Goal: Communication & Community: Share content

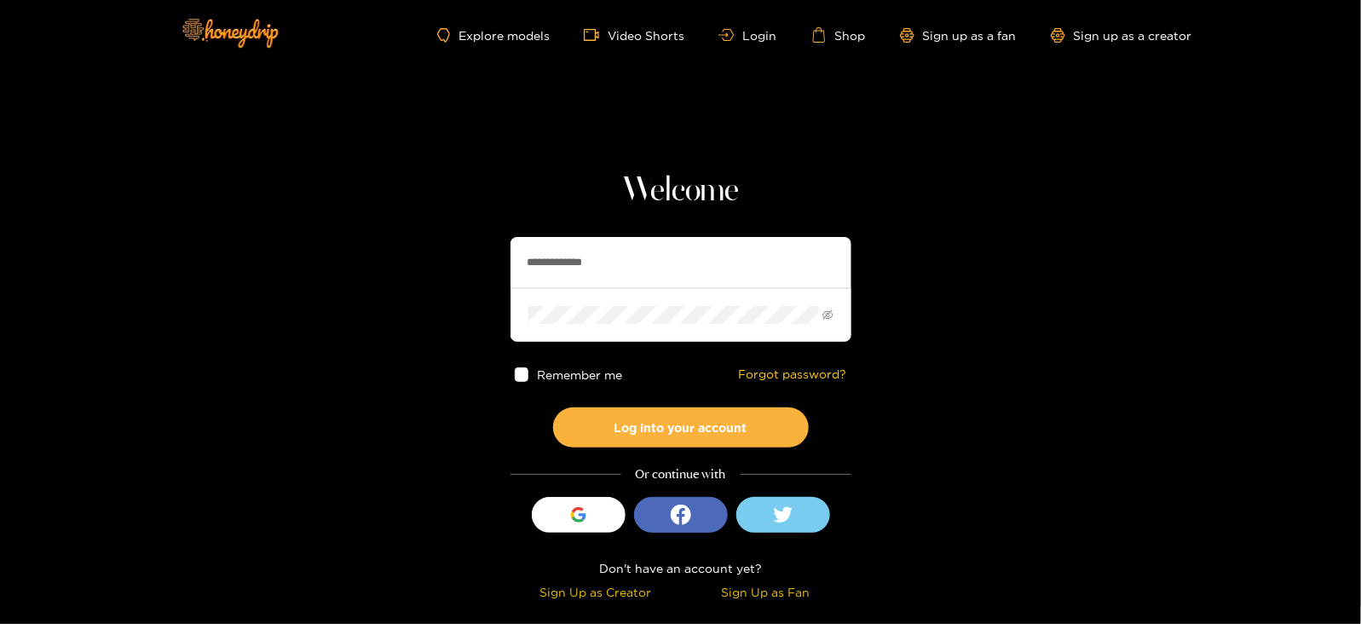
drag, startPoint x: 646, startPoint y: 250, endPoint x: 294, endPoint y: 292, distance: 354.6
click at [294, 292] on section "**********" at bounding box center [680, 303] width 1361 height 606
click at [553, 407] on button "Log into your account" at bounding box center [681, 427] width 256 height 40
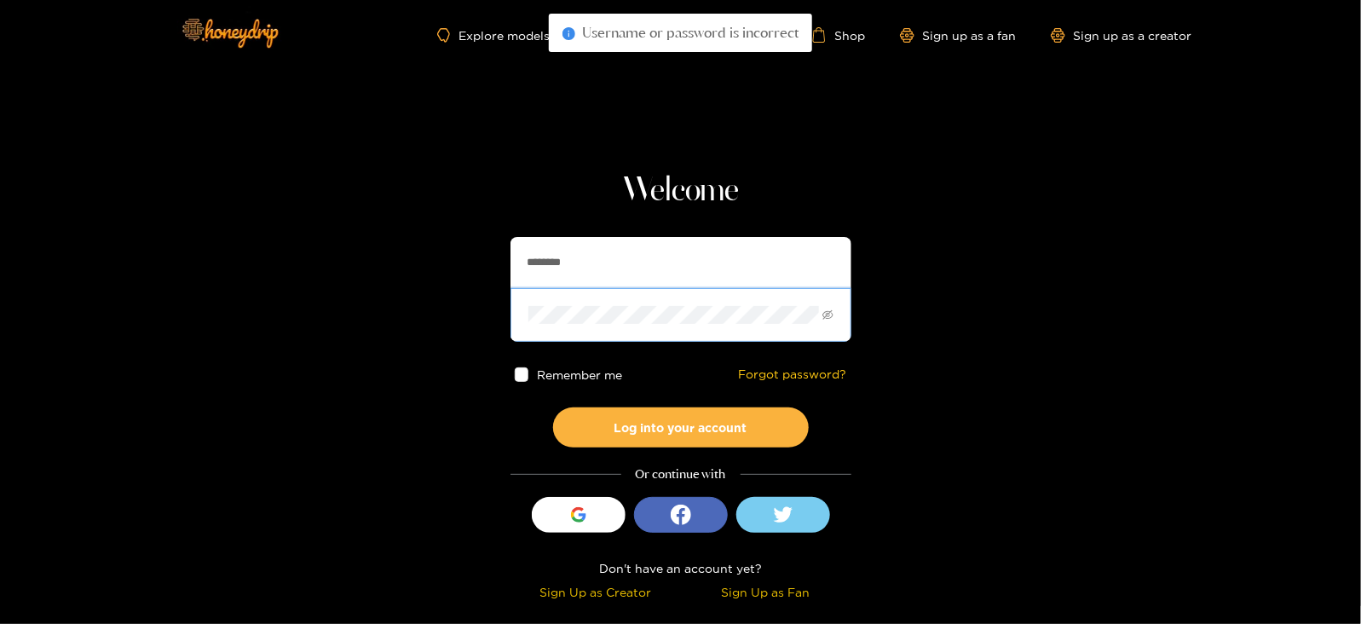
click at [553, 407] on button "Log into your account" at bounding box center [681, 427] width 256 height 40
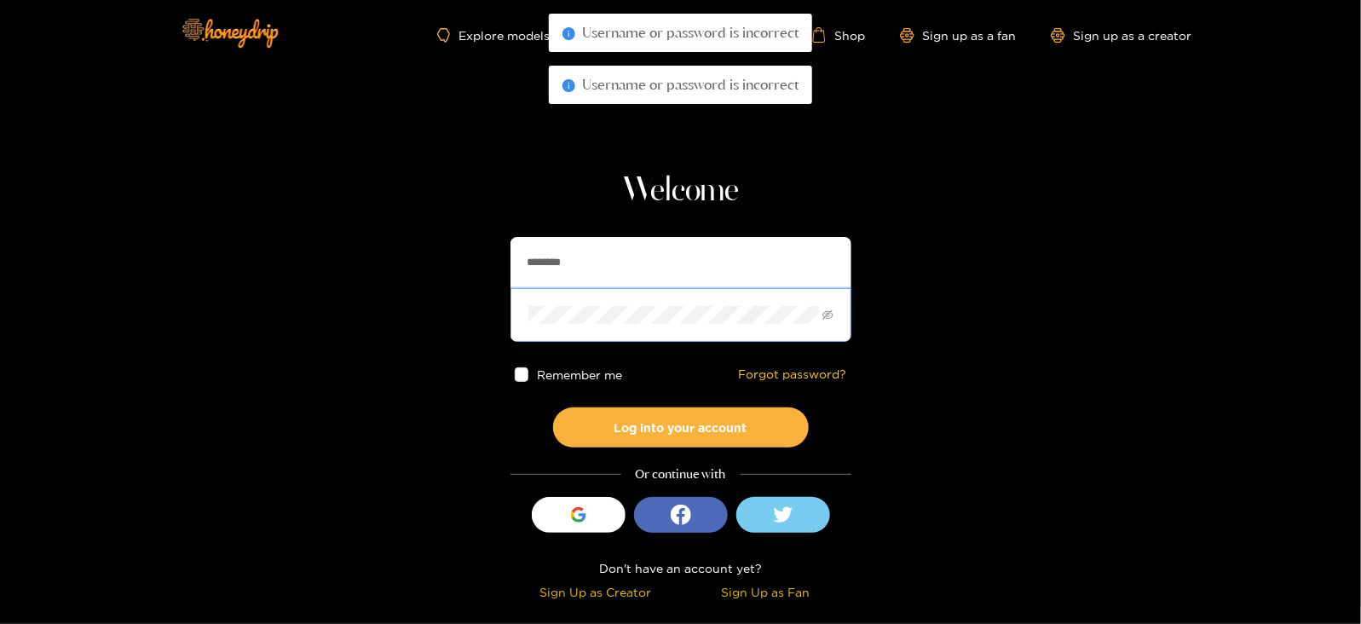
click at [590, 245] on input "********" at bounding box center [681, 262] width 341 height 51
paste input "*"
type input "*********"
click at [553, 407] on button "Log into your account" at bounding box center [681, 427] width 256 height 40
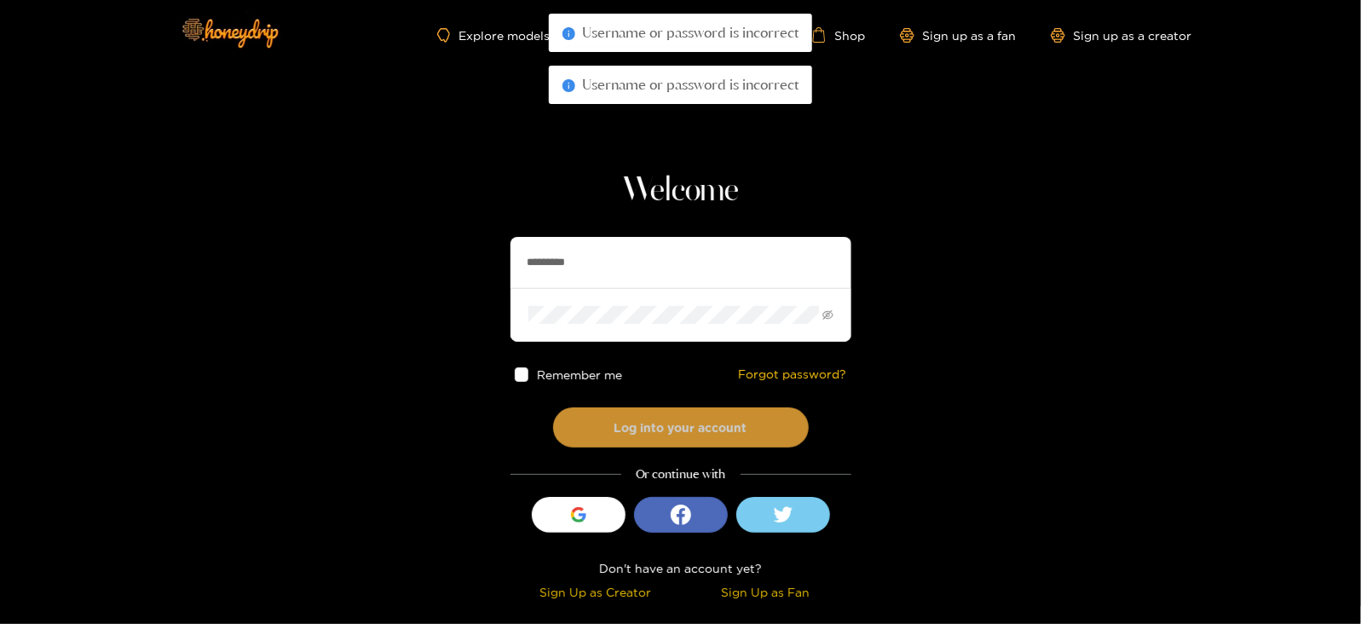
click at [607, 418] on button "Log into your account" at bounding box center [681, 427] width 256 height 40
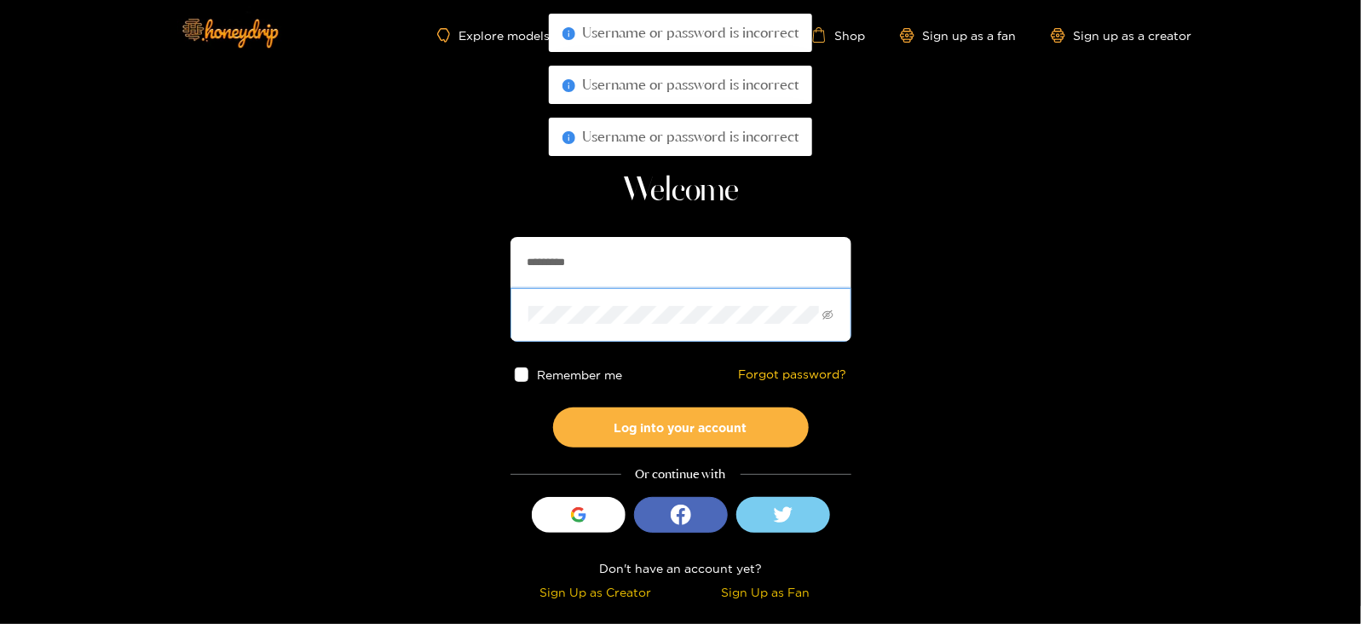
click at [553, 407] on button "Log into your account" at bounding box center [681, 427] width 256 height 40
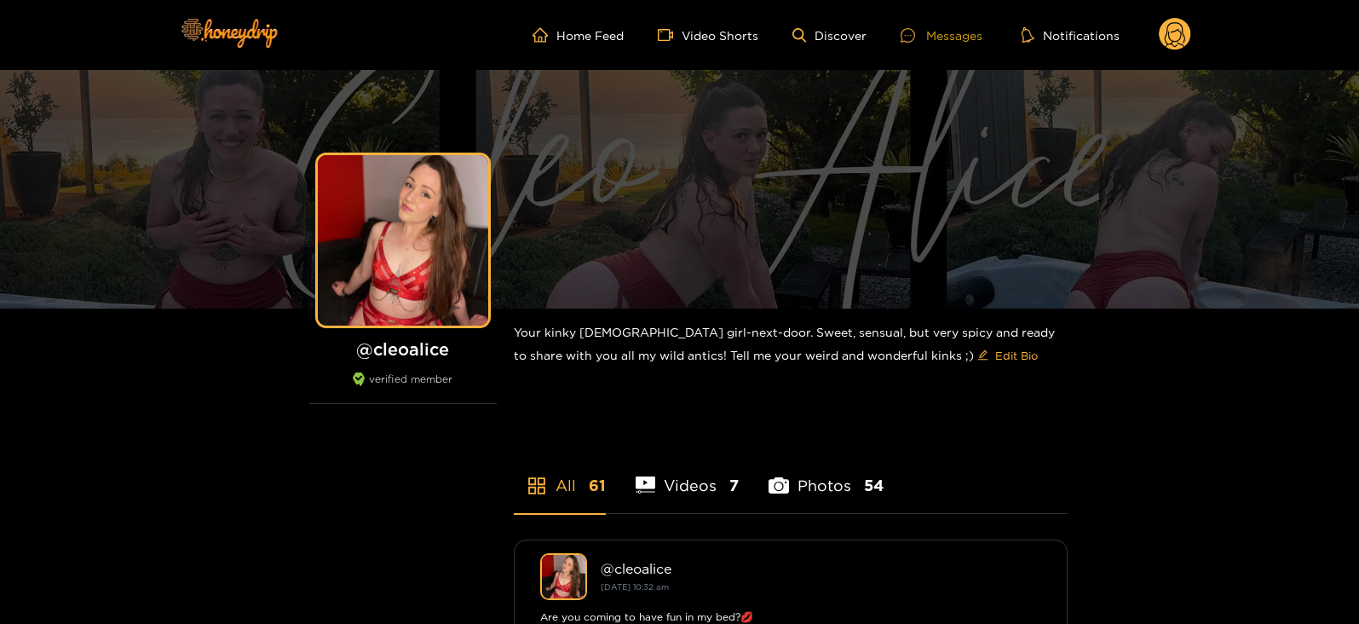
click at [950, 36] on div "Messages" at bounding box center [942, 36] width 82 height 20
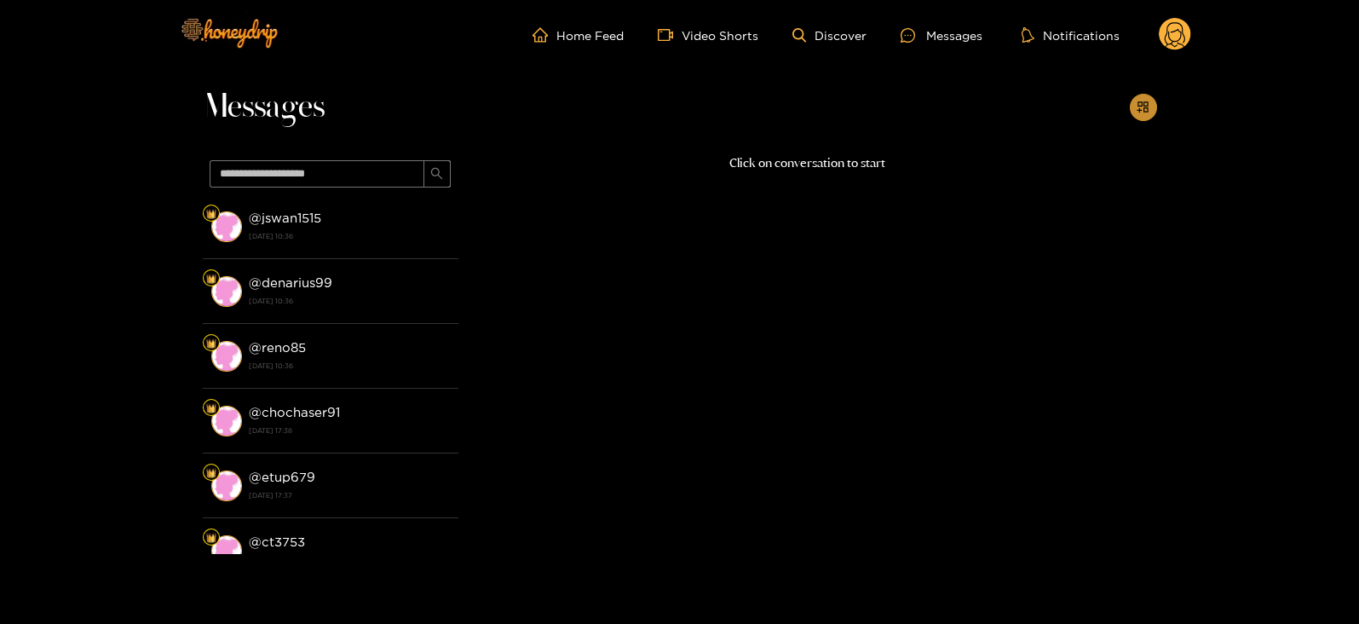
click at [1144, 103] on icon "appstore-add" at bounding box center [1143, 106] width 11 height 11
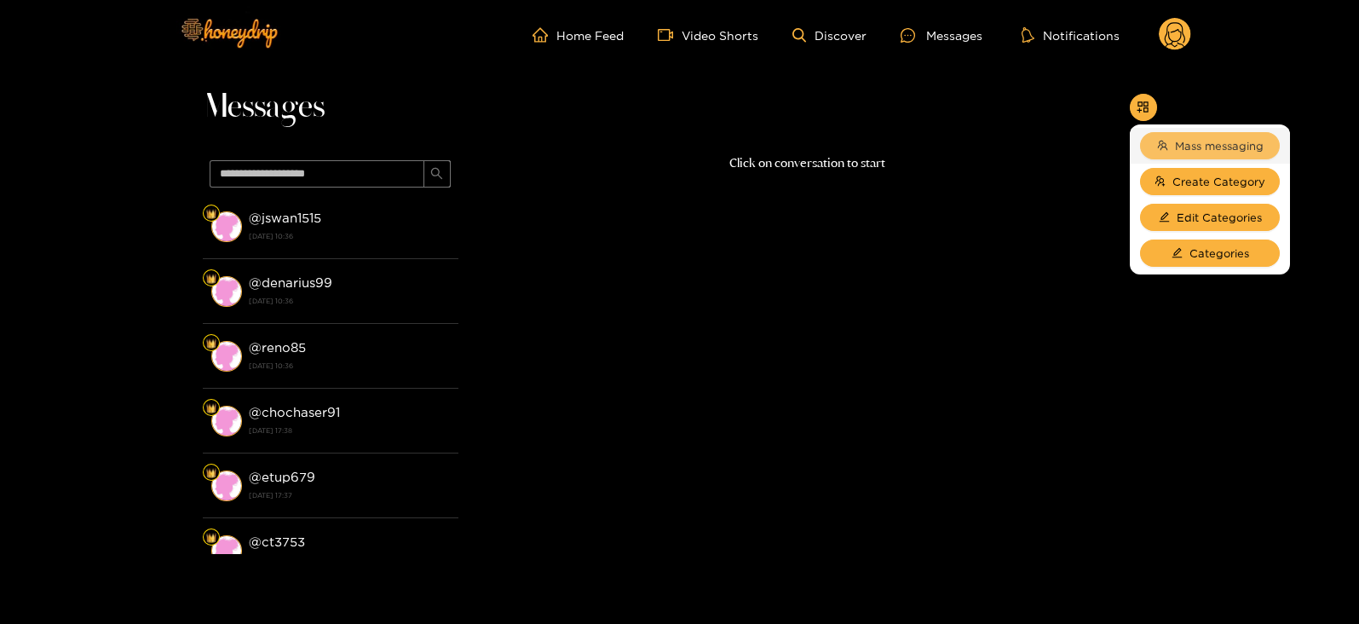
click at [1178, 137] on span "Mass messaging" at bounding box center [1219, 145] width 89 height 17
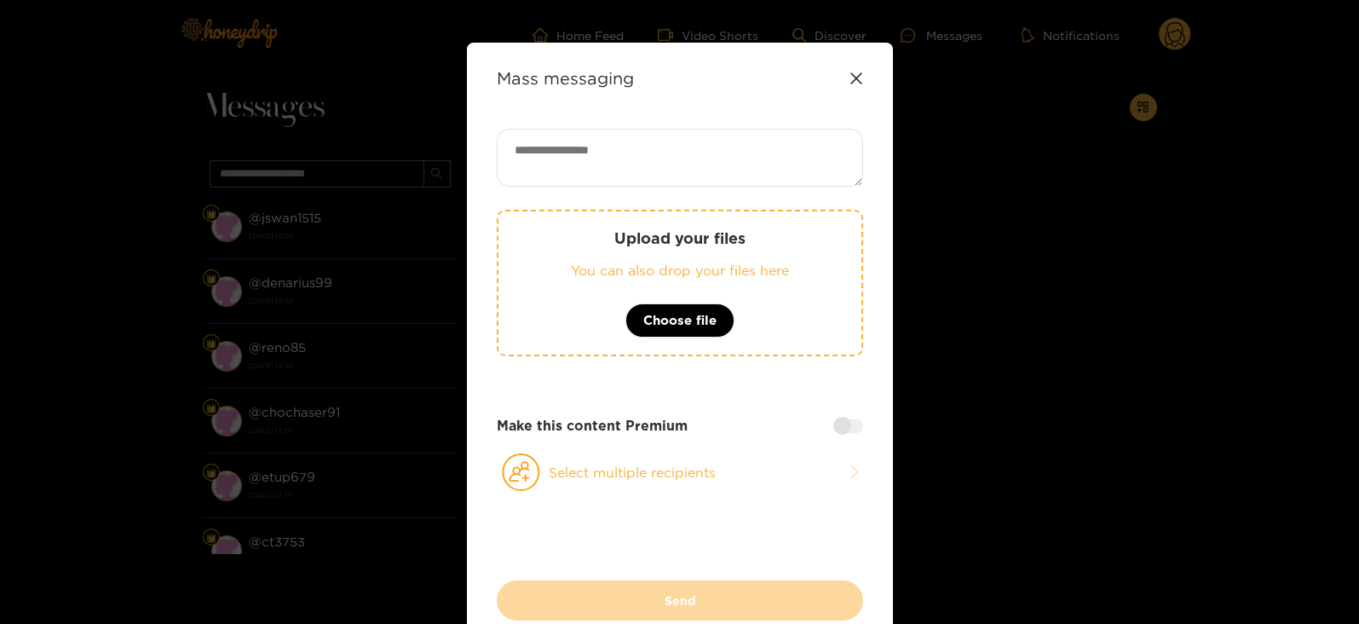
click at [695, 179] on textarea at bounding box center [680, 158] width 366 height 58
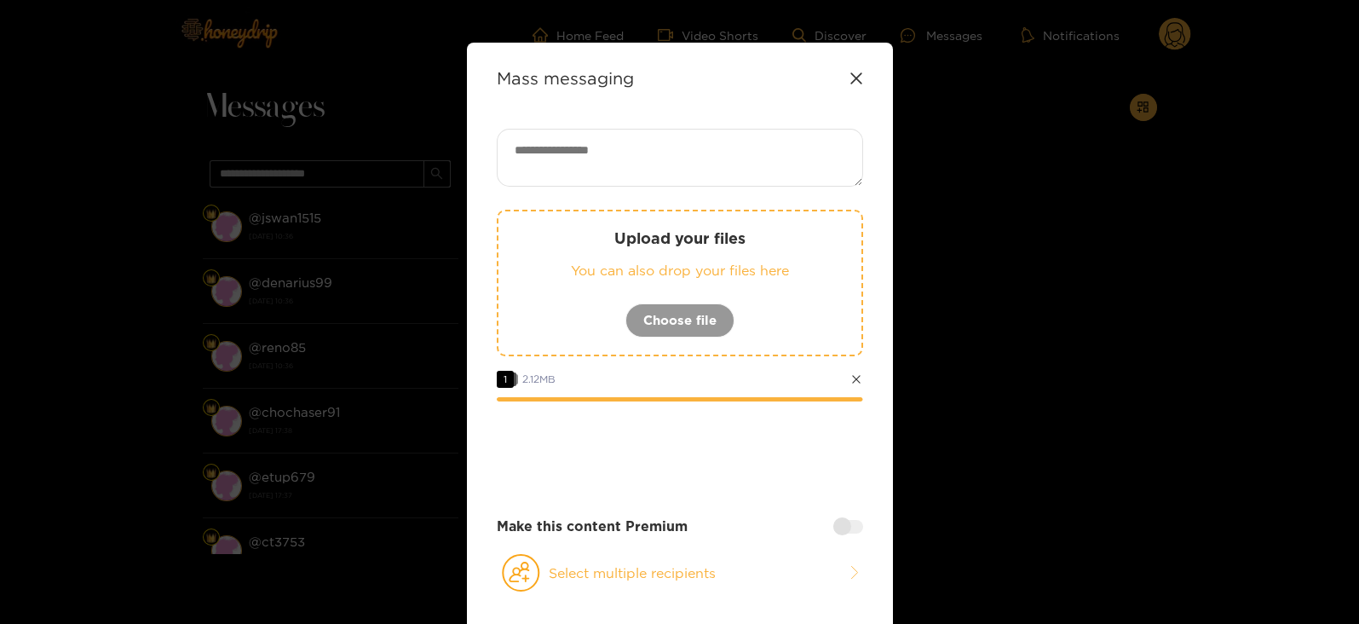
click at [759, 134] on textarea at bounding box center [680, 158] width 366 height 58
type textarea "*"
paste textarea "****"
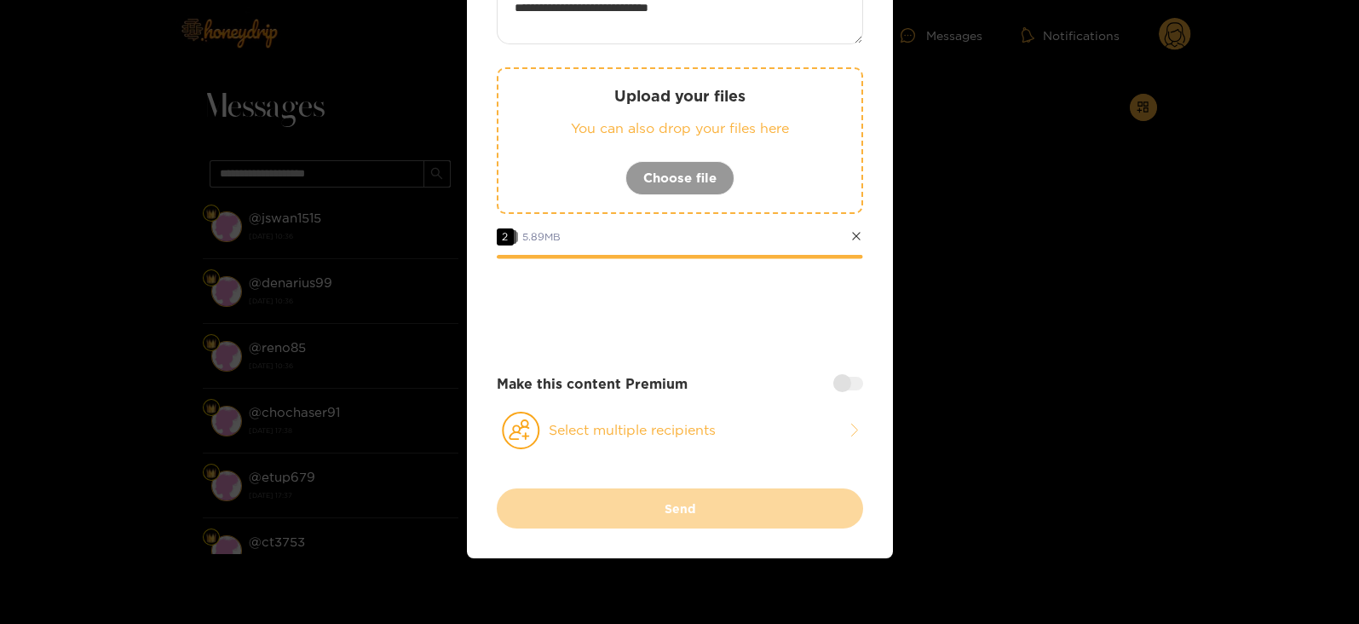
type textarea "**********"
click at [839, 385] on div at bounding box center [849, 384] width 30 height 14
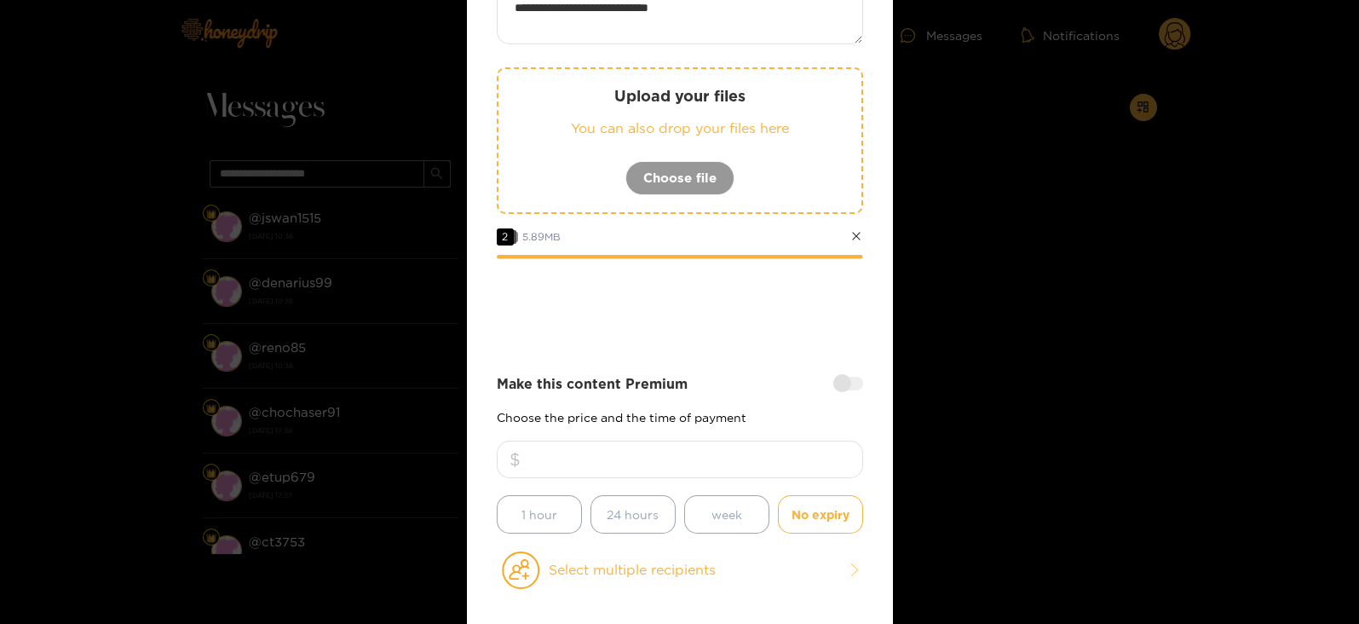
click at [713, 450] on input "*" at bounding box center [680, 460] width 366 height 38
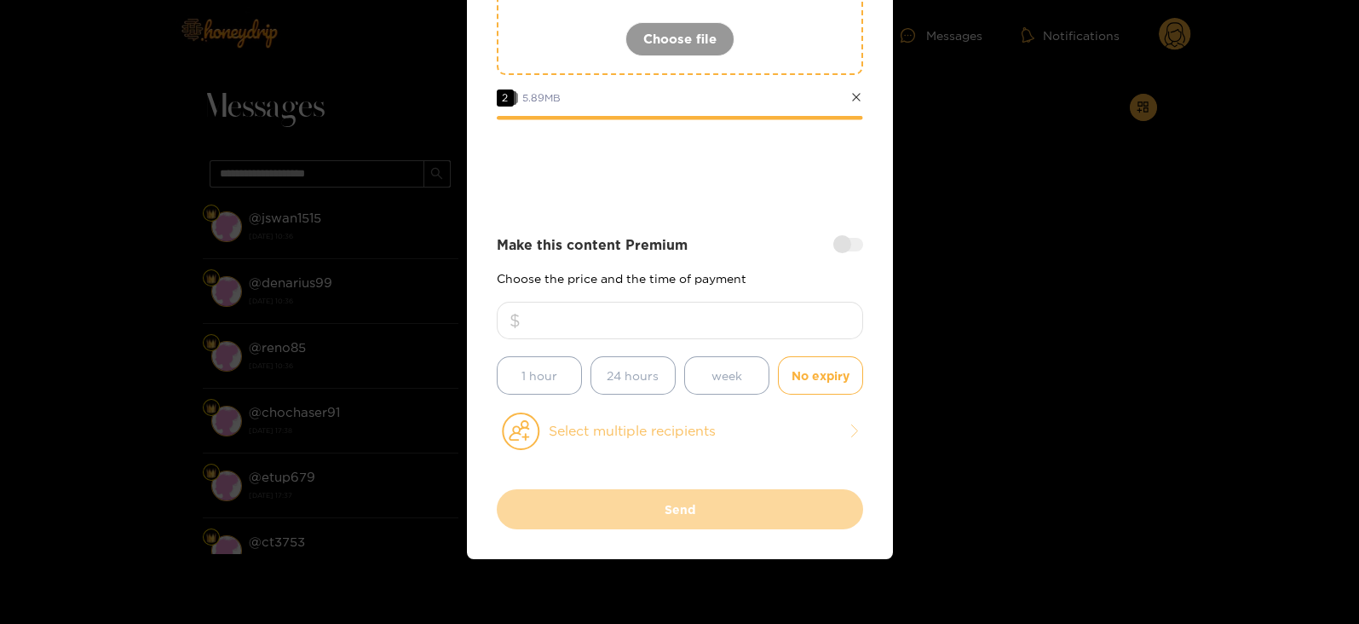
type input "**"
click at [600, 432] on button "Select multiple recipients" at bounding box center [680, 431] width 366 height 39
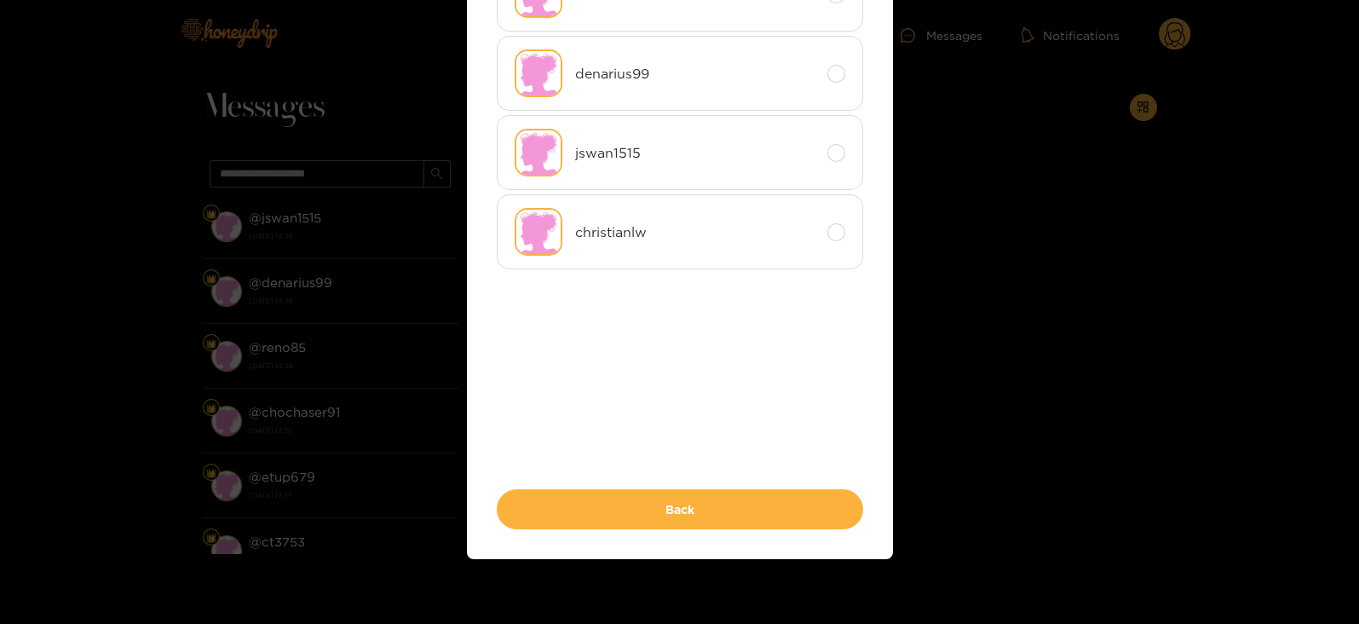
scroll to position [0, 0]
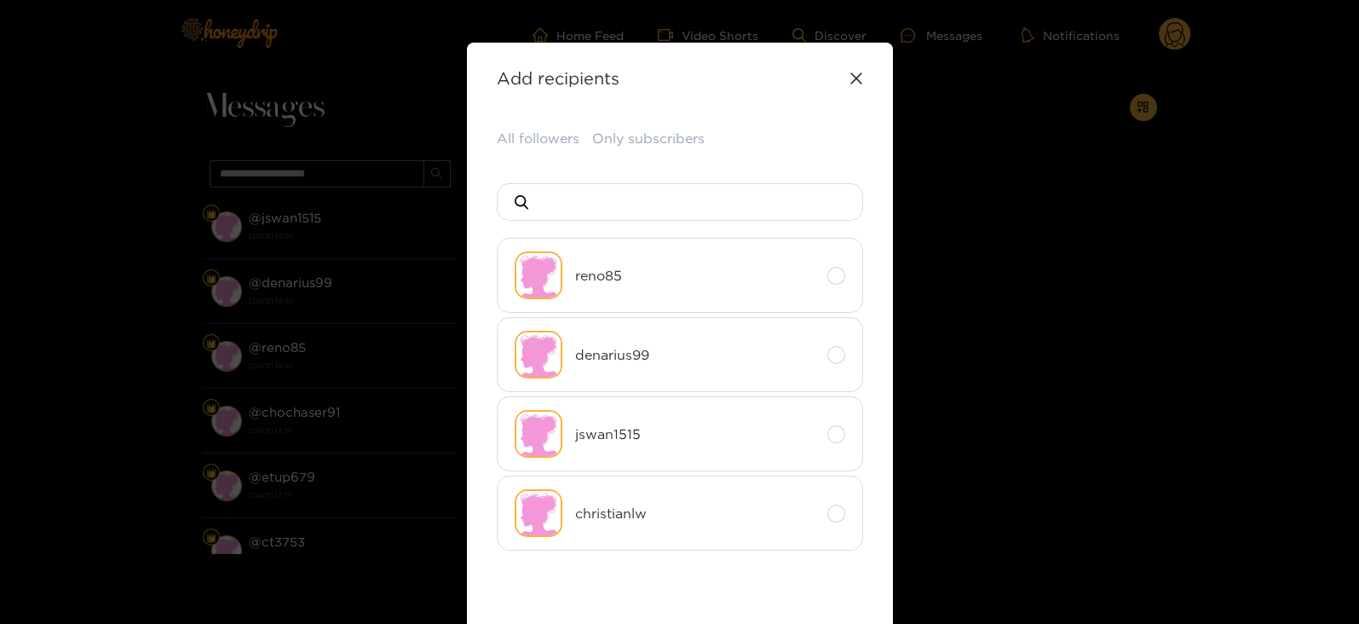
click at [548, 263] on img at bounding box center [539, 275] width 48 height 48
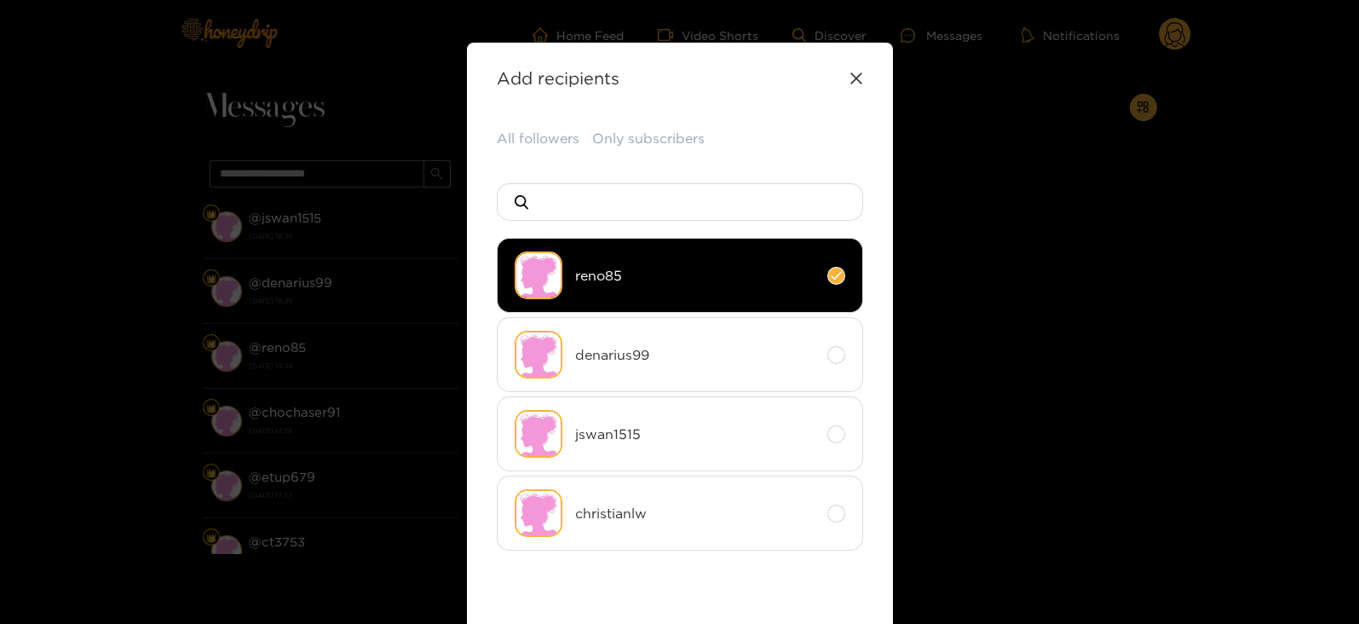
click at [549, 351] on img at bounding box center [539, 355] width 48 height 48
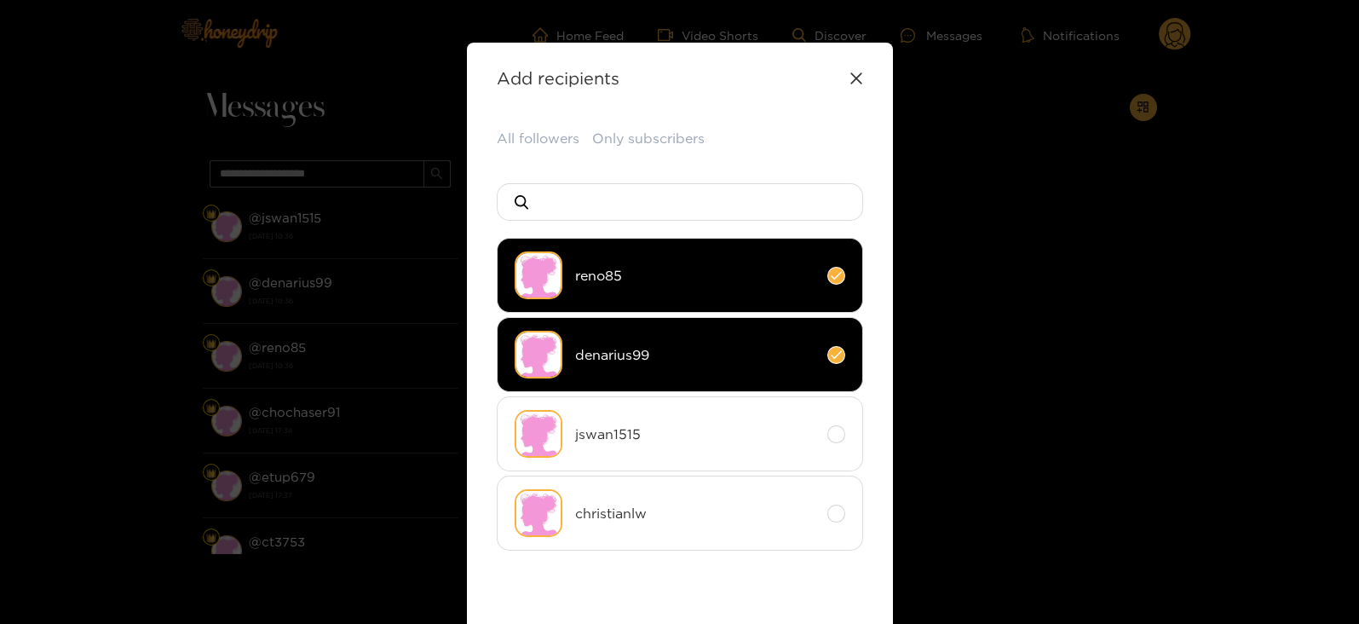
click at [564, 424] on li "jswan1515" at bounding box center [680, 433] width 366 height 75
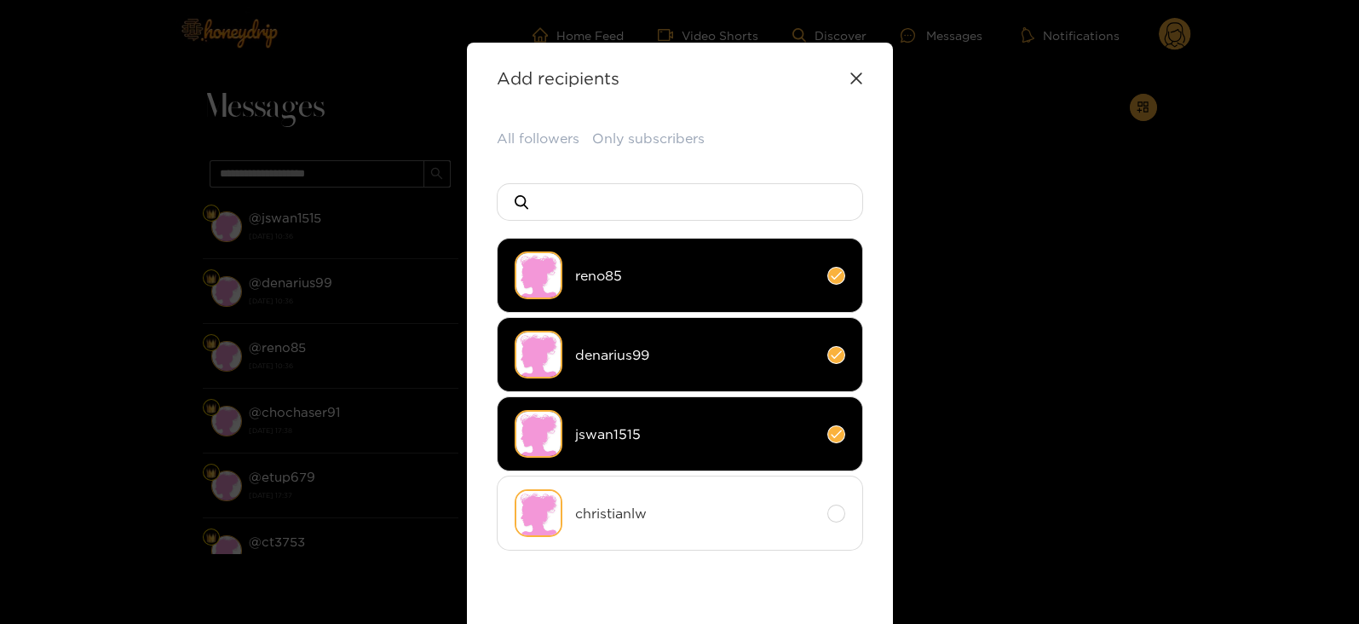
scroll to position [324, 0]
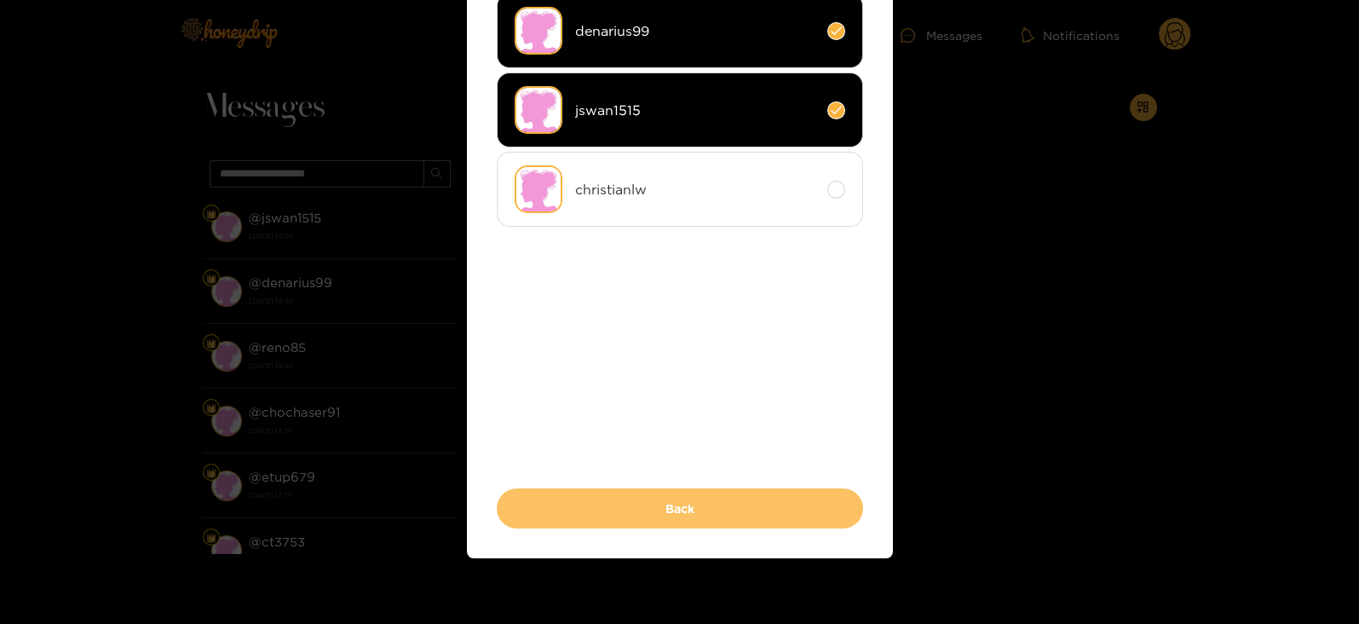
click at [549, 493] on button "Back" at bounding box center [680, 508] width 366 height 40
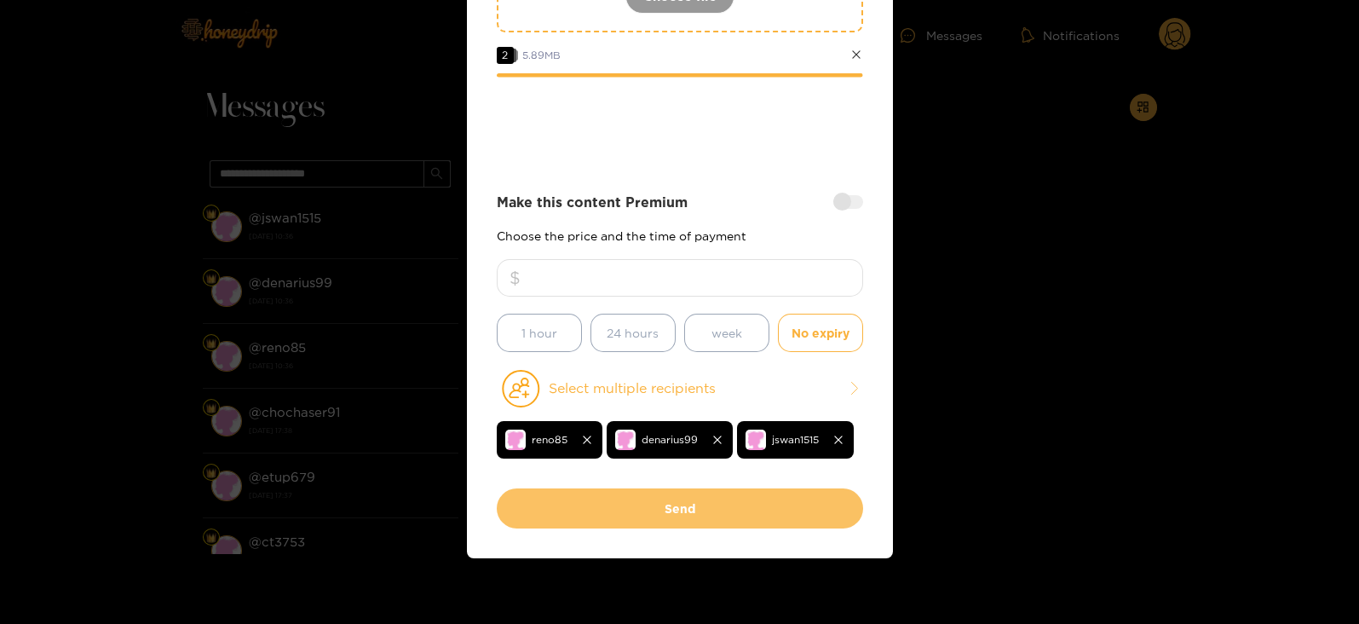
click at [546, 492] on button "Send" at bounding box center [680, 508] width 366 height 40
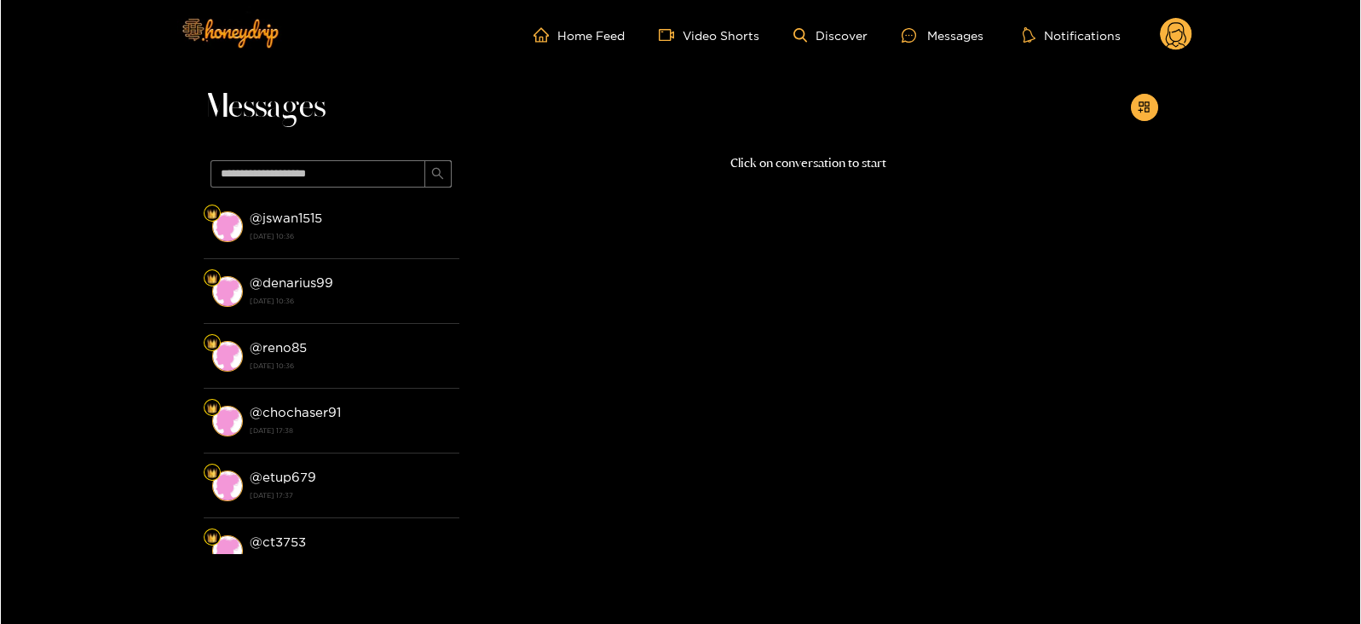
scroll to position [182, 0]
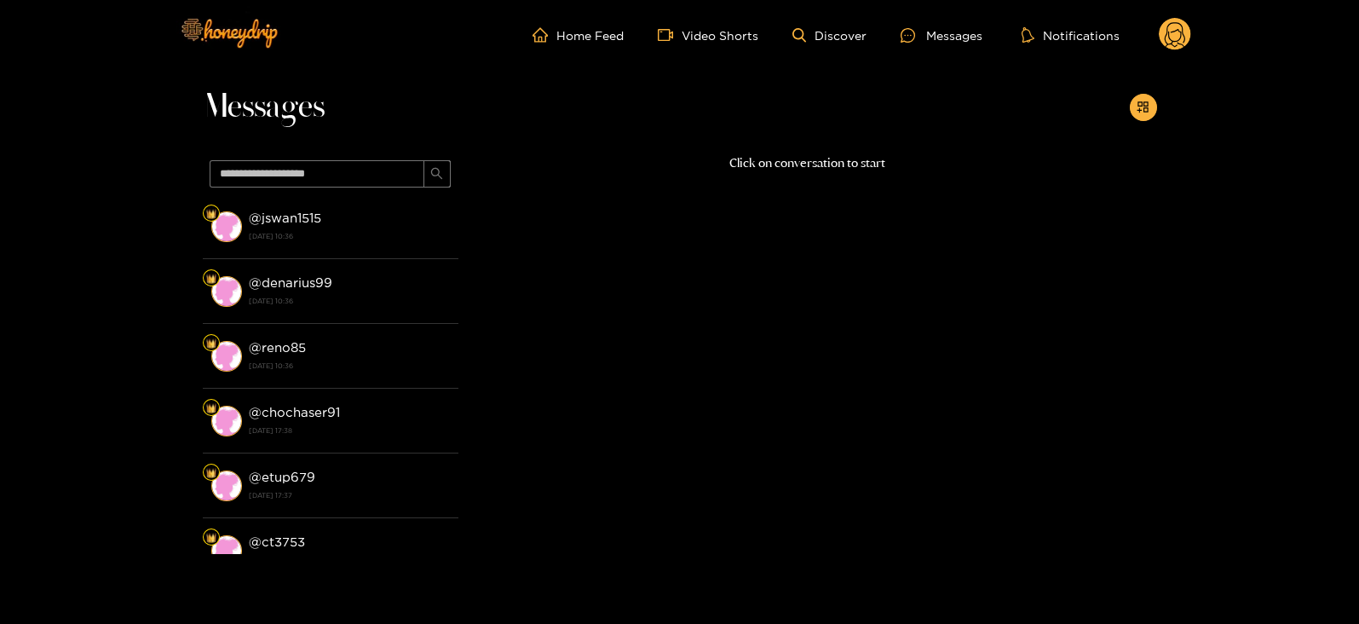
click at [1173, 14] on div "Home Feed Video Shorts Discover Messages Notifications 0 videos discover messag…" at bounding box center [680, 35] width 1023 height 70
click at [1174, 43] on circle at bounding box center [1175, 34] width 32 height 32
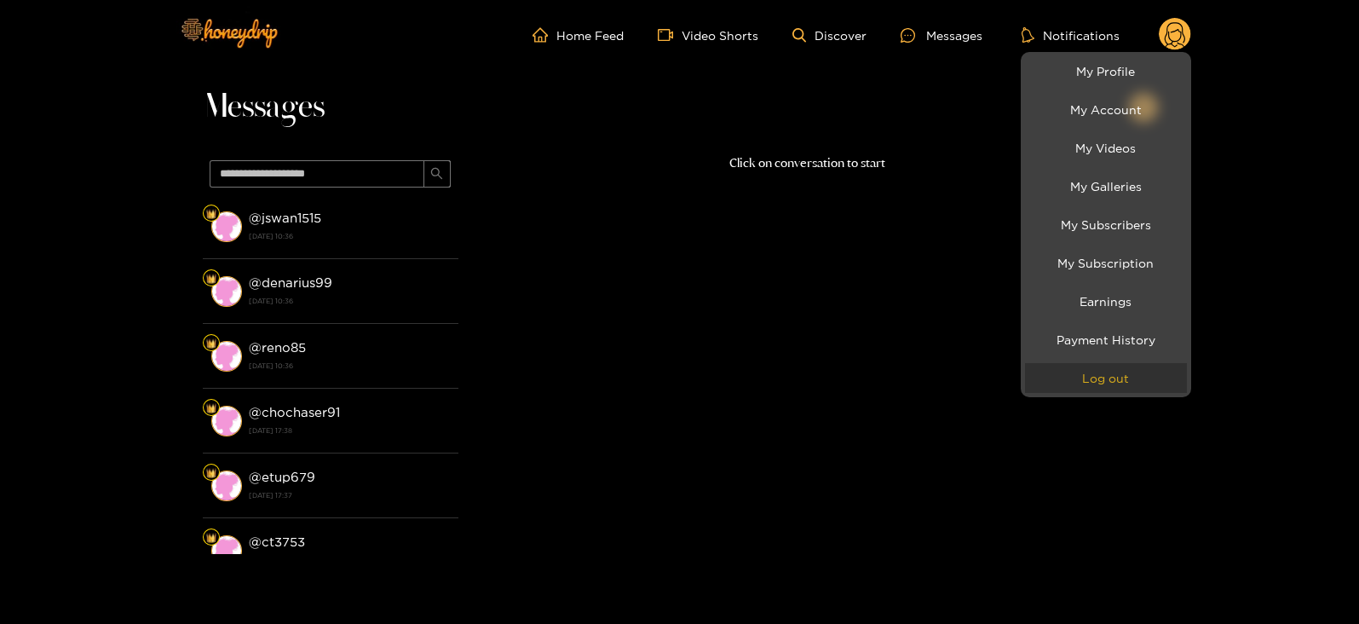
click at [1102, 369] on button "Log out" at bounding box center [1106, 378] width 162 height 30
